Goal: Task Accomplishment & Management: Manage account settings

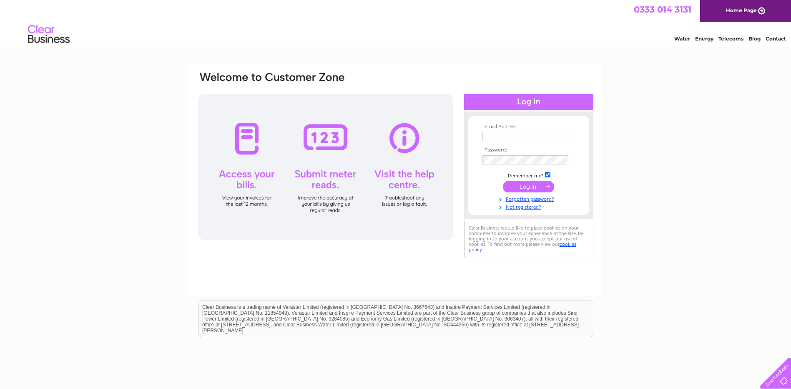
type input "[EMAIL_ADDRESS][DOMAIN_NAME]"
click at [534, 189] on input "submit" at bounding box center [528, 187] width 51 height 12
click at [551, 137] on input "[EMAIL_ADDRESS][DOMAIN_NAME]" at bounding box center [526, 136] width 86 height 9
click at [531, 185] on input "submit" at bounding box center [528, 187] width 51 height 12
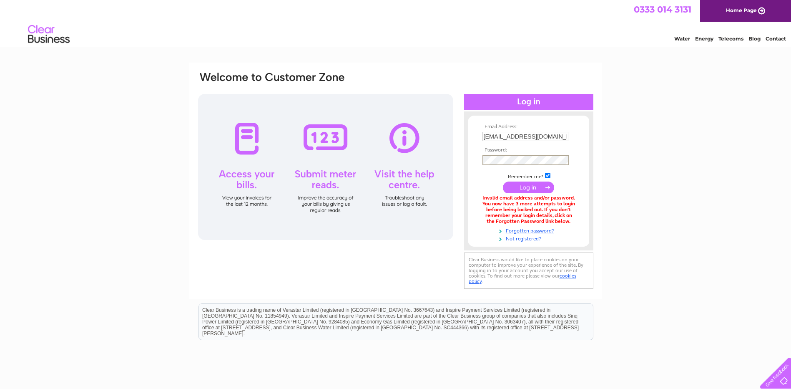
click at [466, 161] on div "Email Address: accountspayable@gailsbread.co.uk Password:" at bounding box center [528, 181] width 129 height 122
click at [688, 199] on div "Email Address: accountspayable@gailsbread.co.uk Password:" at bounding box center [395, 252] width 791 height 379
click at [535, 190] on input "submit" at bounding box center [528, 187] width 51 height 12
